Goal: Task Accomplishment & Management: Manage account settings

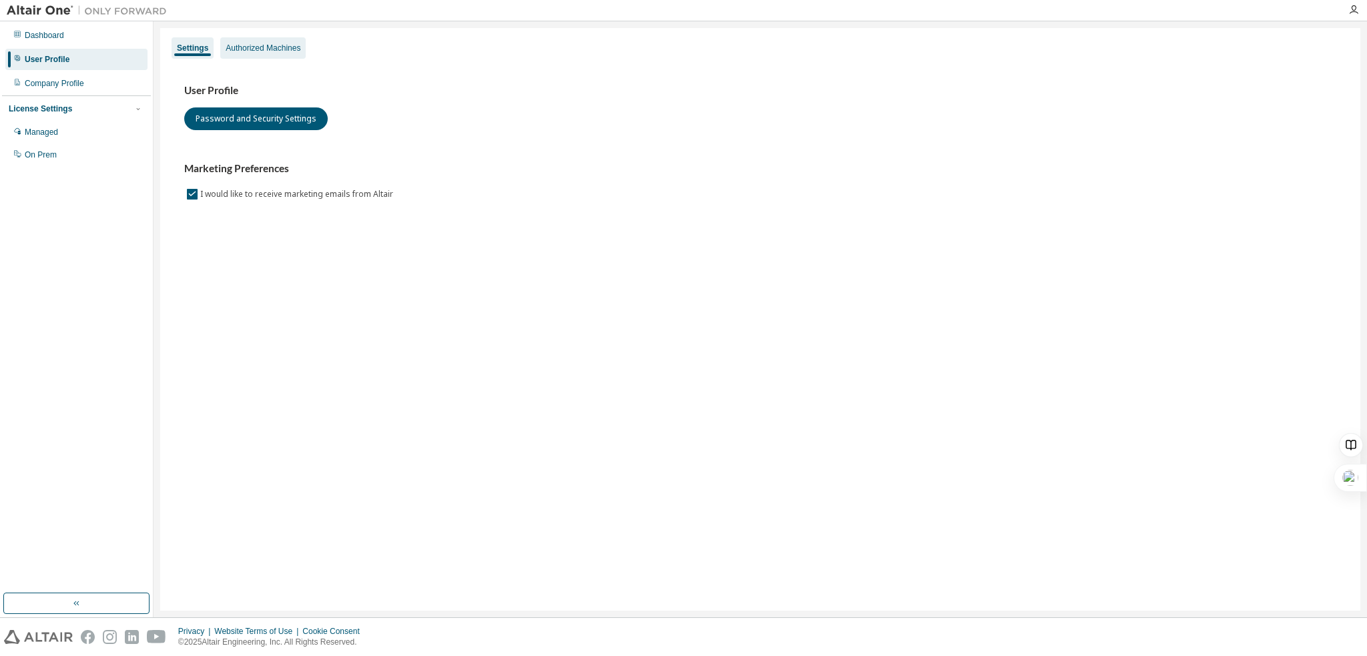
click at [272, 50] on div "Authorized Machines" at bounding box center [263, 48] width 75 height 11
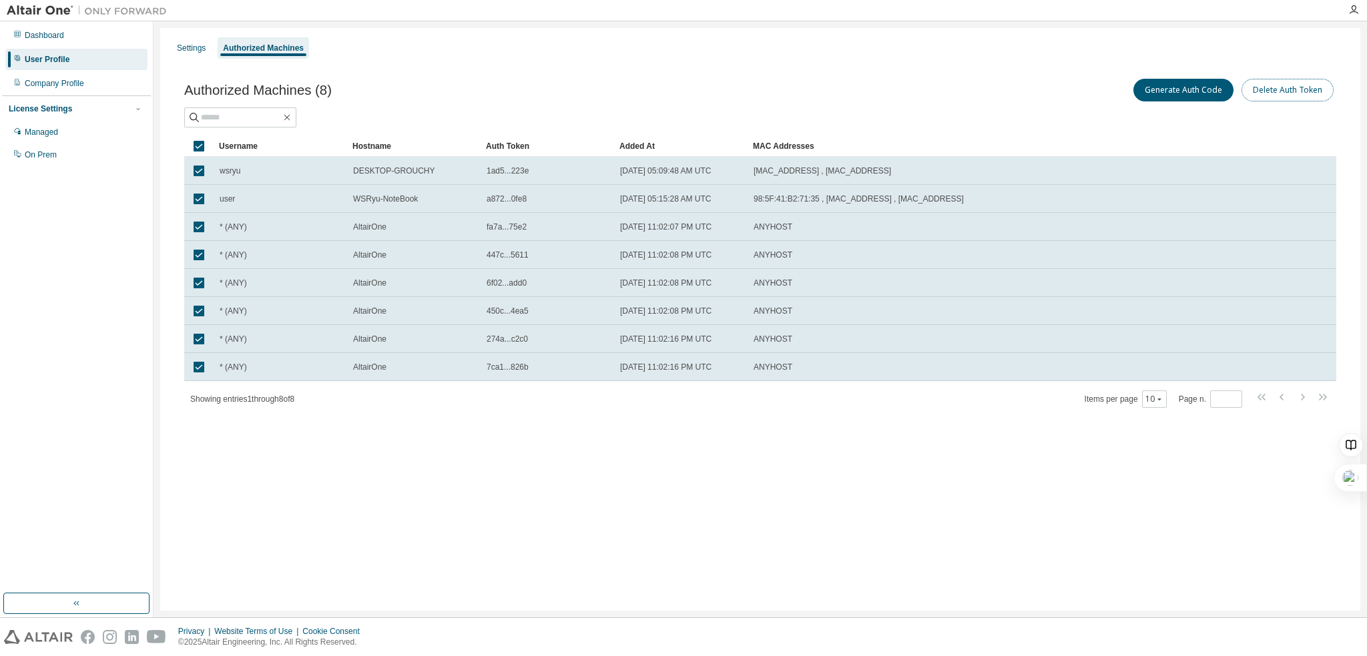
click at [1274, 94] on button "Delete Auth Token" at bounding box center [1288, 90] width 92 height 23
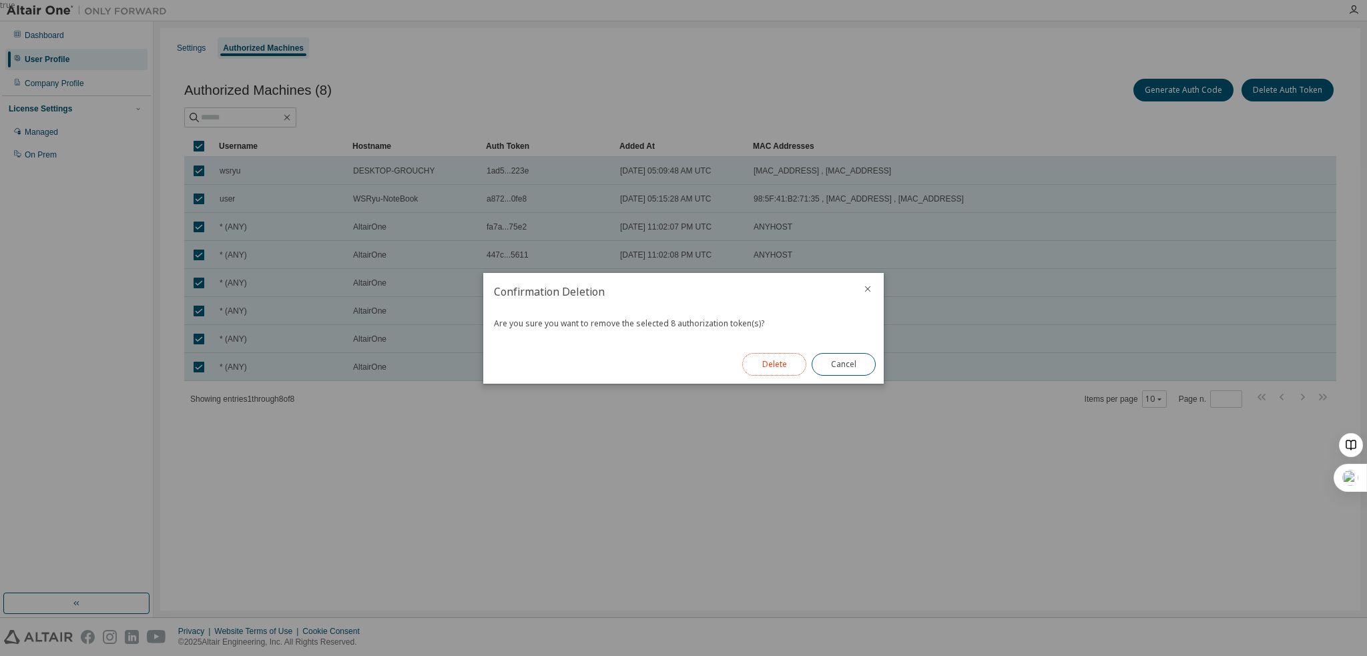
click at [777, 364] on button "Delete" at bounding box center [774, 364] width 64 height 23
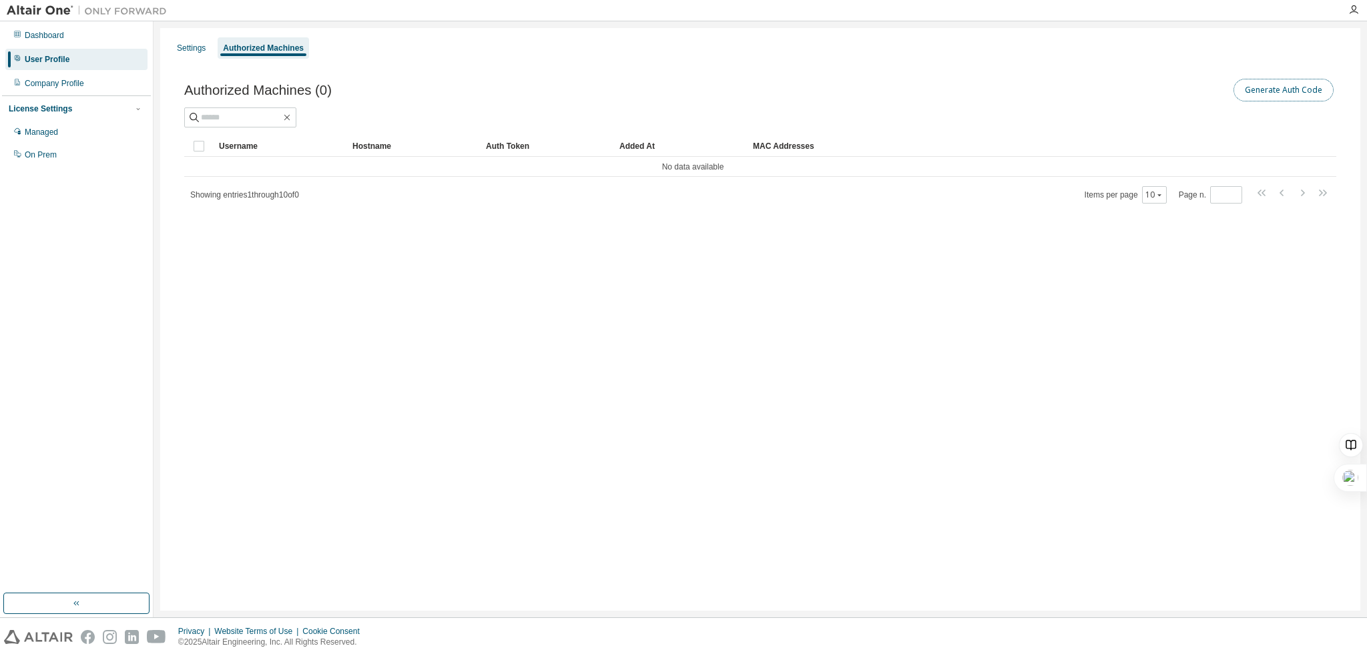
click at [1295, 89] on button "Generate Auth Code" at bounding box center [1284, 90] width 100 height 23
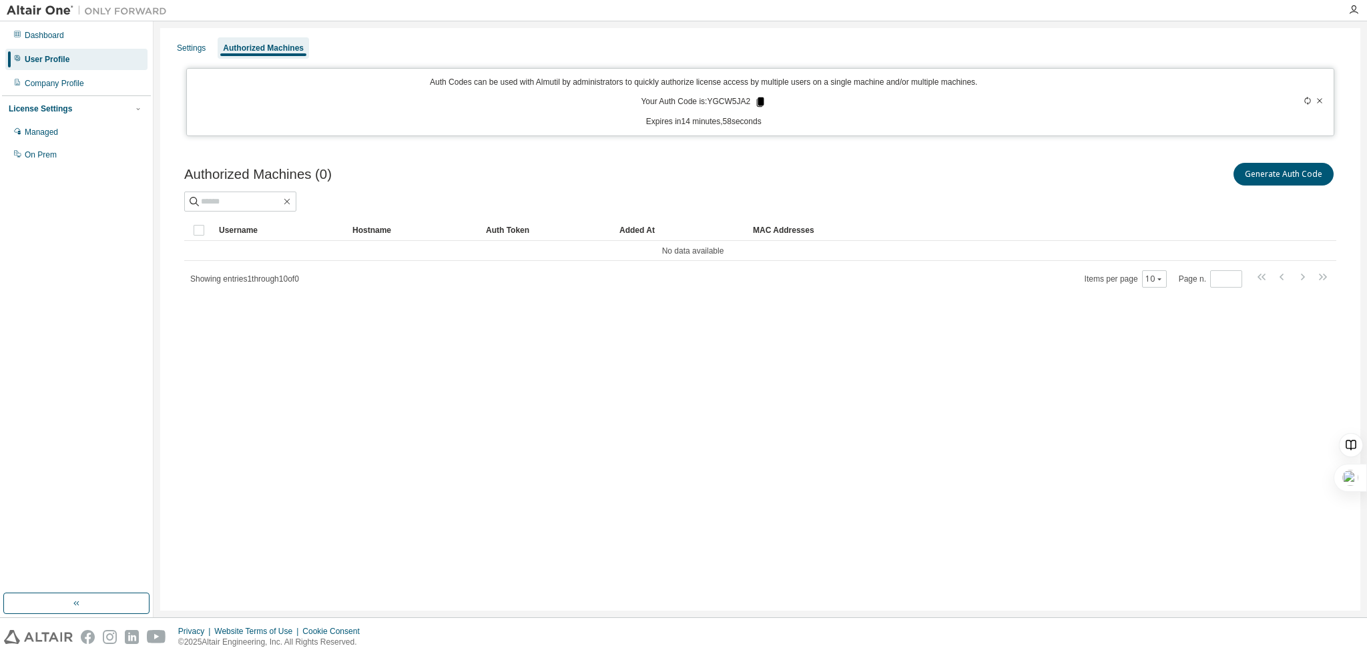
click at [761, 103] on icon at bounding box center [760, 101] width 7 height 9
